Goal: Task Accomplishment & Management: Manage account settings

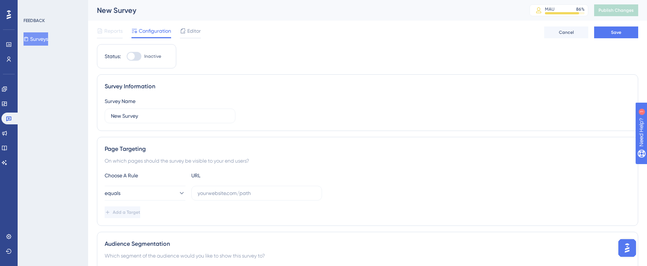
click at [42, 37] on button "Surveys" at bounding box center [36, 38] width 25 height 13
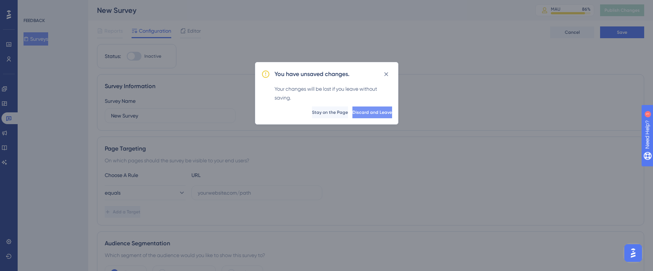
click at [360, 114] on span "Discard and Leave" at bounding box center [372, 112] width 40 height 6
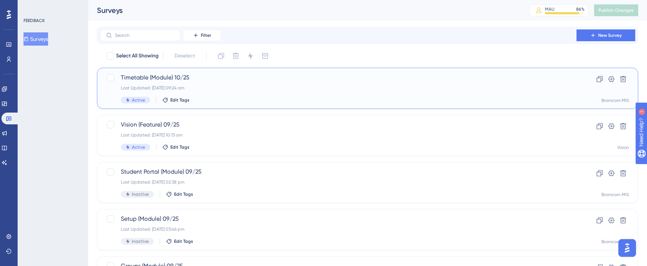
click at [262, 93] on div "Timetable (Module) 10/25 Last Updated: [DATE] 09:24 am Active Edit Tags" at bounding box center [338, 88] width 435 height 30
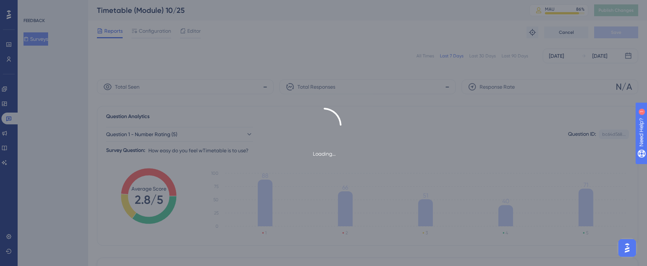
click at [426, 57] on div "Loading..." at bounding box center [323, 133] width 647 height 266
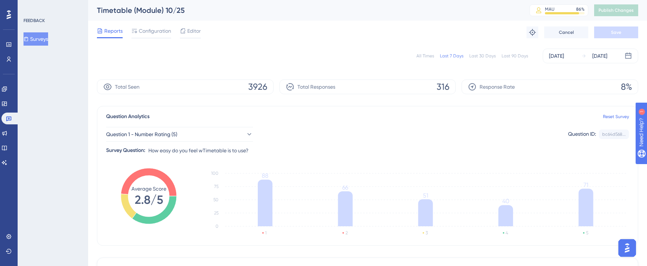
click at [425, 55] on div "All Times" at bounding box center [426, 56] width 18 height 6
click at [199, 139] on button "Question 1 - Number Rating (5)" at bounding box center [179, 134] width 147 height 15
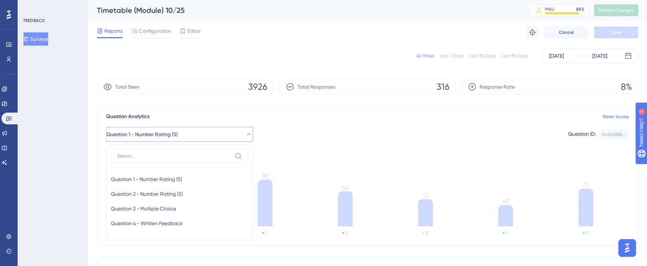
scroll to position [58, 0]
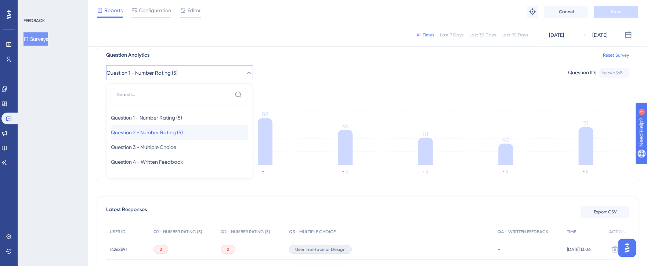
click at [194, 130] on div "Question 2 - Number Rating (5) Question 2 - Number Rating (5)" at bounding box center [179, 132] width 137 height 15
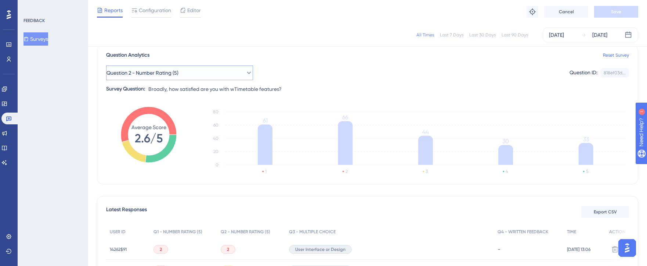
click at [215, 70] on button "Question 2 - Number Rating (5)" at bounding box center [179, 72] width 147 height 15
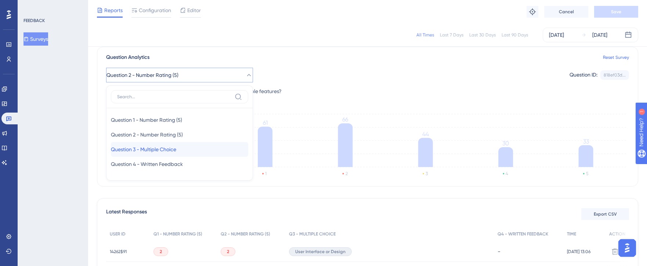
click at [187, 146] on div "Question 3 - Multiple Choice Question 3 - Multiple Choice" at bounding box center [179, 149] width 137 height 15
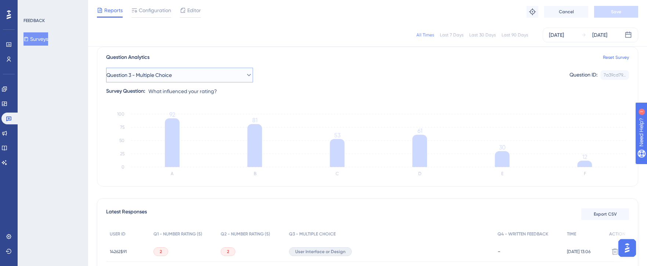
click at [239, 76] on button "Question 3 - Multiple Choice" at bounding box center [179, 75] width 147 height 15
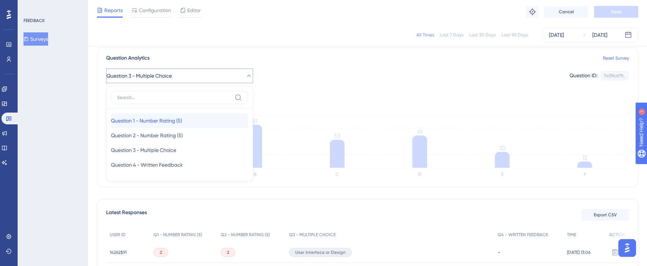
click at [190, 117] on div "Question 1 - Number Rating (5) Question 1 - Number Rating (5)" at bounding box center [179, 120] width 137 height 15
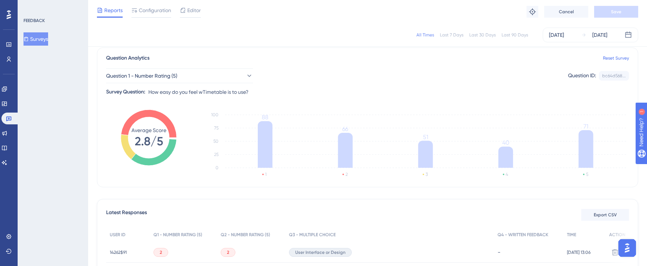
scroll to position [0, 0]
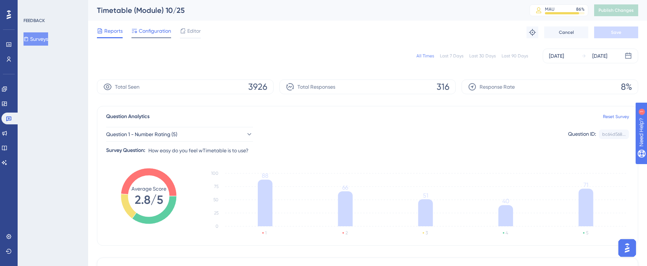
click at [158, 30] on span "Configuration" at bounding box center [155, 30] width 32 height 9
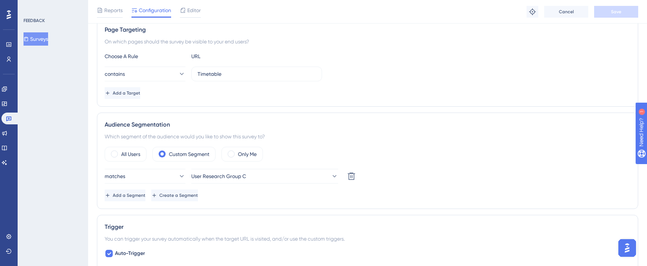
scroll to position [142, 0]
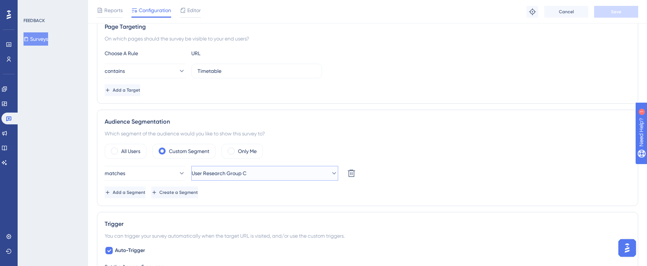
click at [280, 170] on button "User Research Group C" at bounding box center [264, 173] width 147 height 15
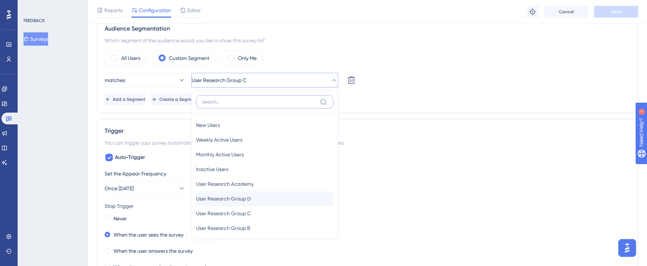
scroll to position [6, 0]
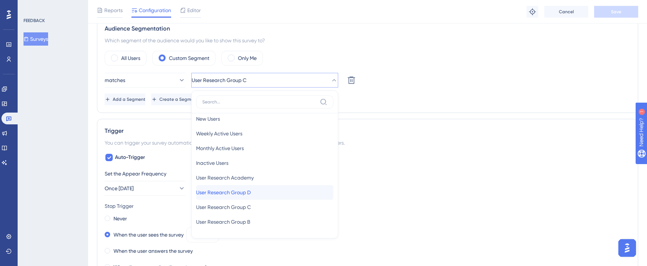
click at [262, 194] on div "User Research Group D User Research Group D" at bounding box center [264, 192] width 137 height 15
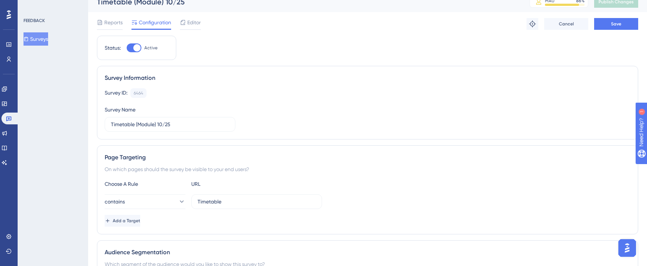
scroll to position [0, 0]
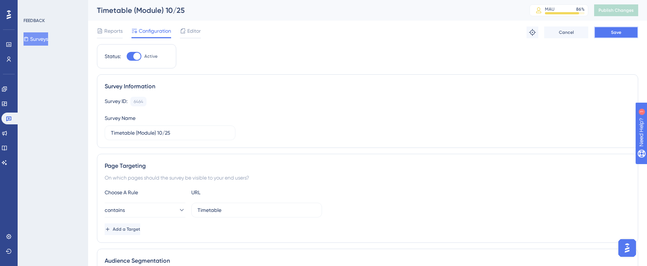
click at [614, 35] on button "Save" at bounding box center [616, 32] width 44 height 12
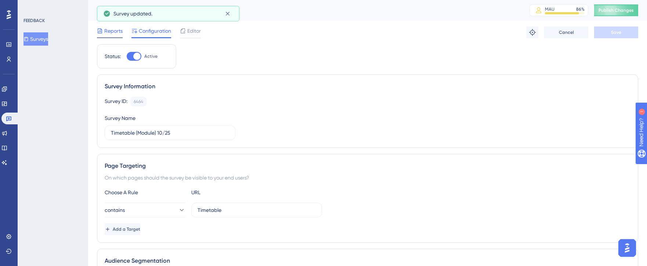
click at [109, 33] on span "Reports" at bounding box center [113, 30] width 18 height 9
